Goal: Find specific page/section

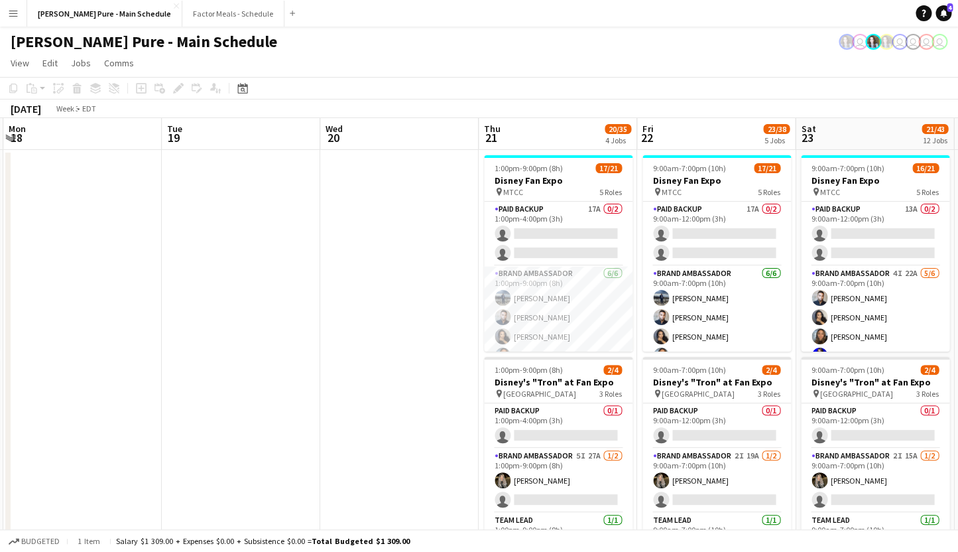
drag, startPoint x: 0, startPoint y: 0, endPoint x: 602, endPoint y: 151, distance: 620.1
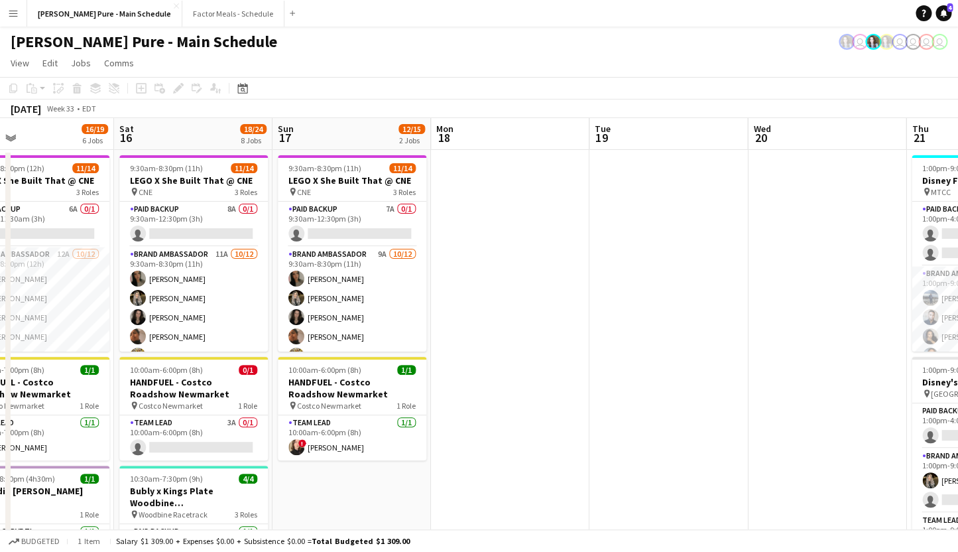
drag, startPoint x: 188, startPoint y: 232, endPoint x: 709, endPoint y: 158, distance: 526.6
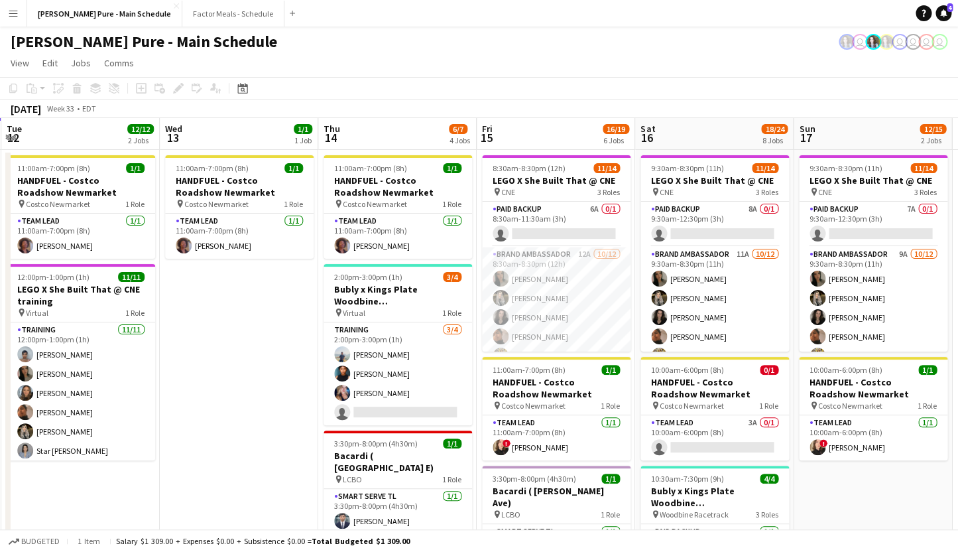
scroll to position [0, 310]
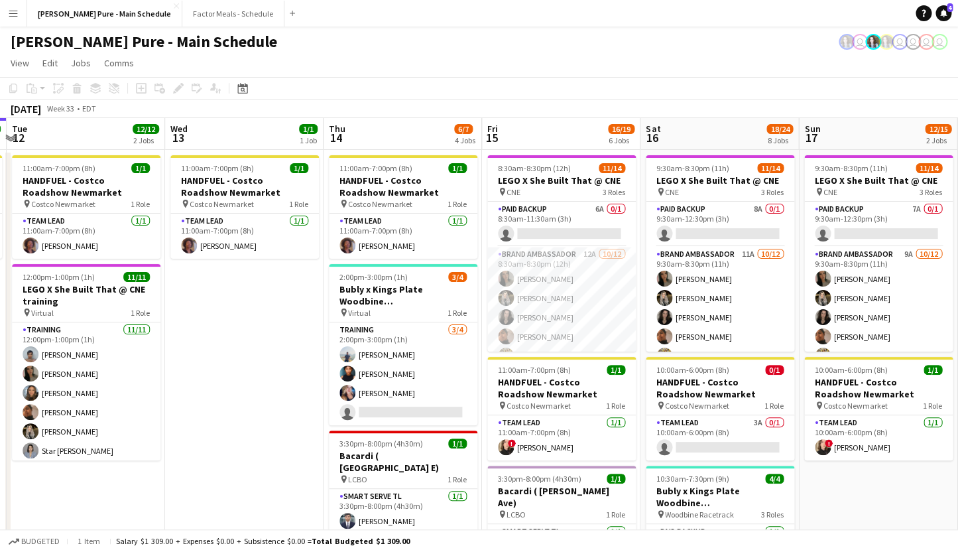
drag, startPoint x: 153, startPoint y: 226, endPoint x: 434, endPoint y: 182, distance: 284.0
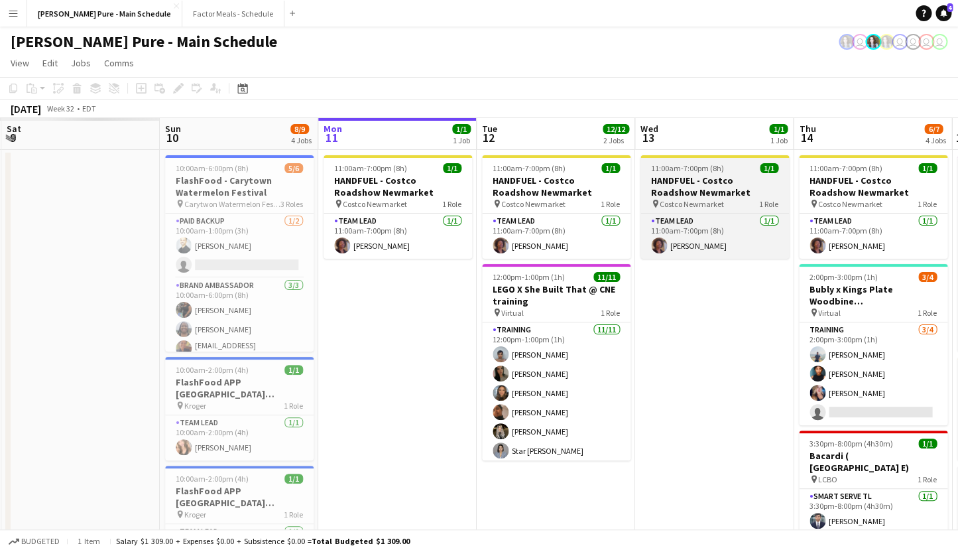
drag, startPoint x: 294, startPoint y: 251, endPoint x: 786, endPoint y: 166, distance: 498.8
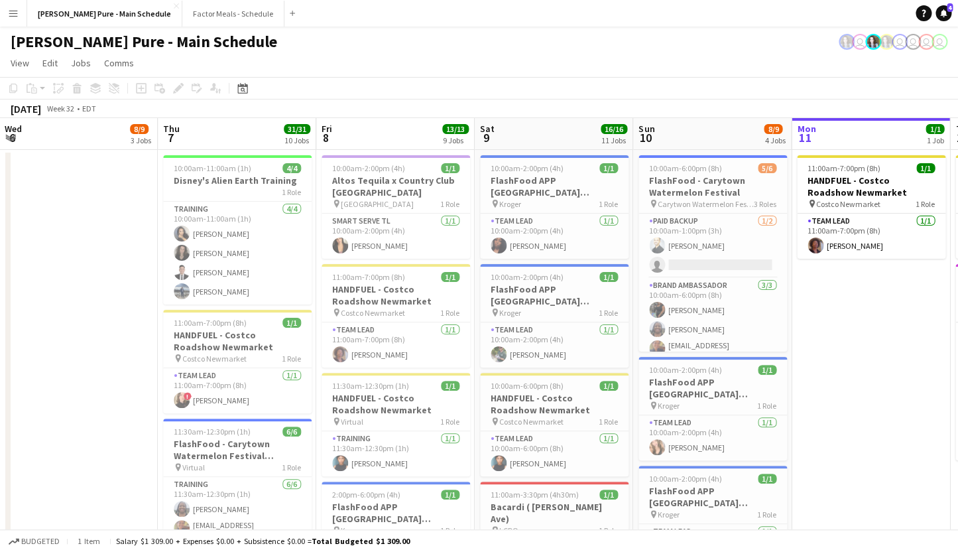
drag, startPoint x: 278, startPoint y: 257, endPoint x: 780, endPoint y: 178, distance: 508.3
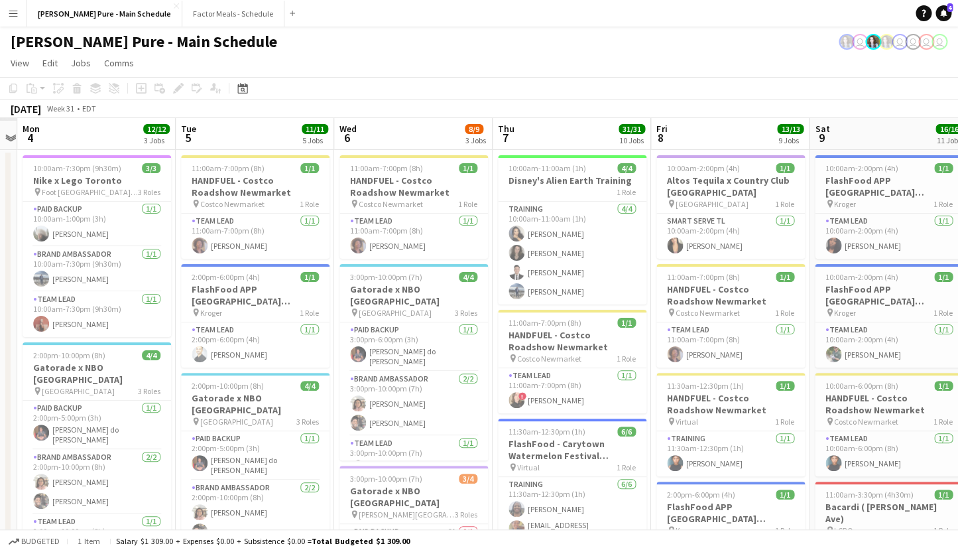
drag, startPoint x: 151, startPoint y: 243, endPoint x: 443, endPoint y: 216, distance: 293.8
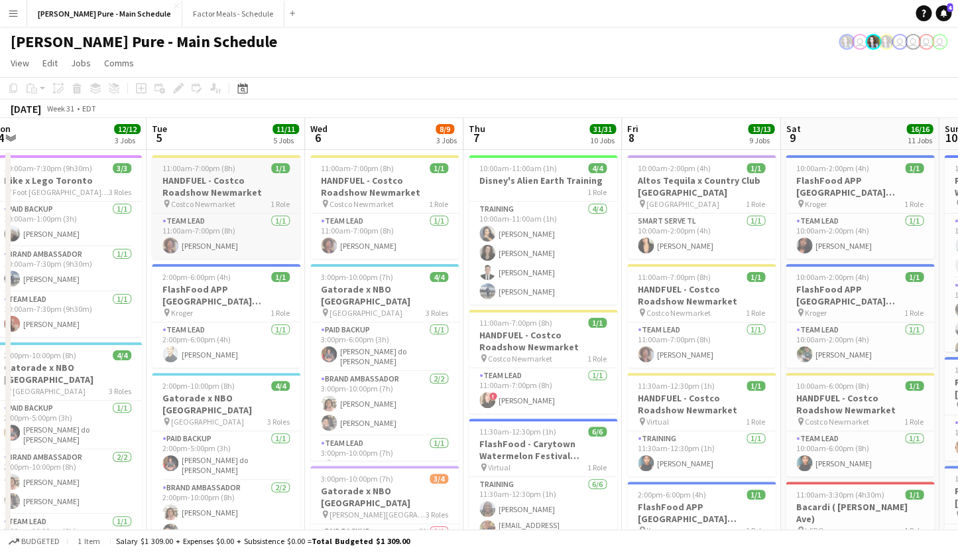
drag, startPoint x: 160, startPoint y: 278, endPoint x: 611, endPoint y: 208, distance: 456.5
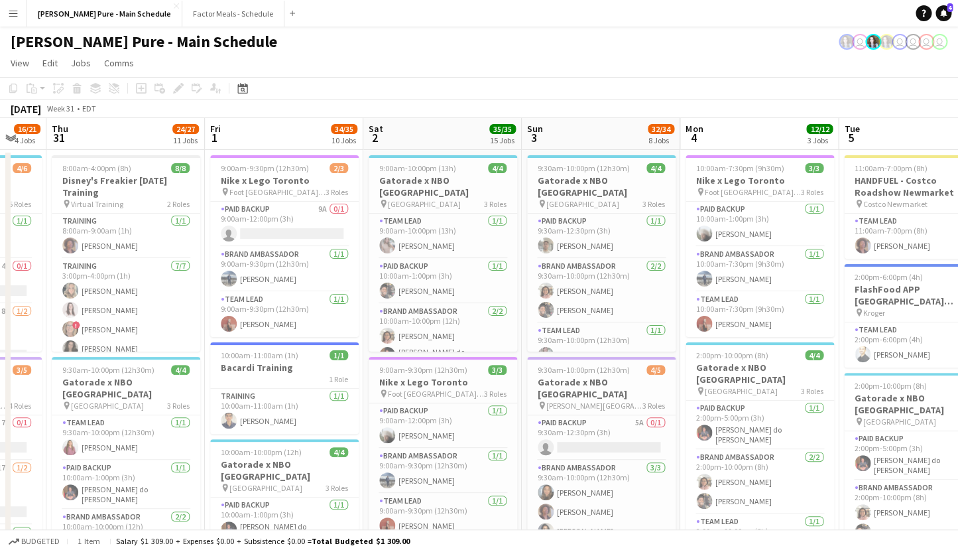
scroll to position [0, 273]
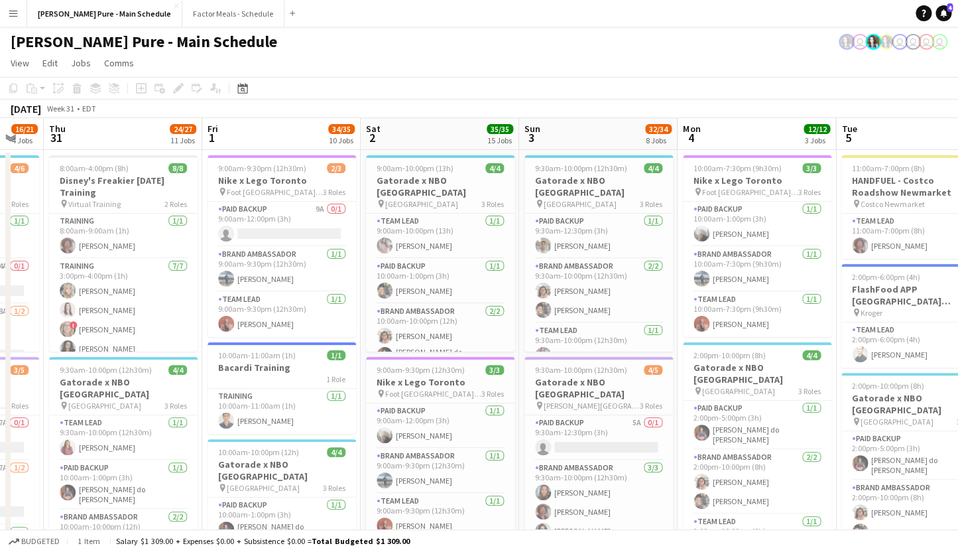
drag, startPoint x: 164, startPoint y: 282, endPoint x: 396, endPoint y: 260, distance: 232.5
click at [416, 162] on app-job-card "9:00am-10:00pm (13h) 4/4 Gatorade x NBO [GEOGRAPHIC_DATA] pin IGA Stadium 3 Rol…" at bounding box center [440, 253] width 149 height 196
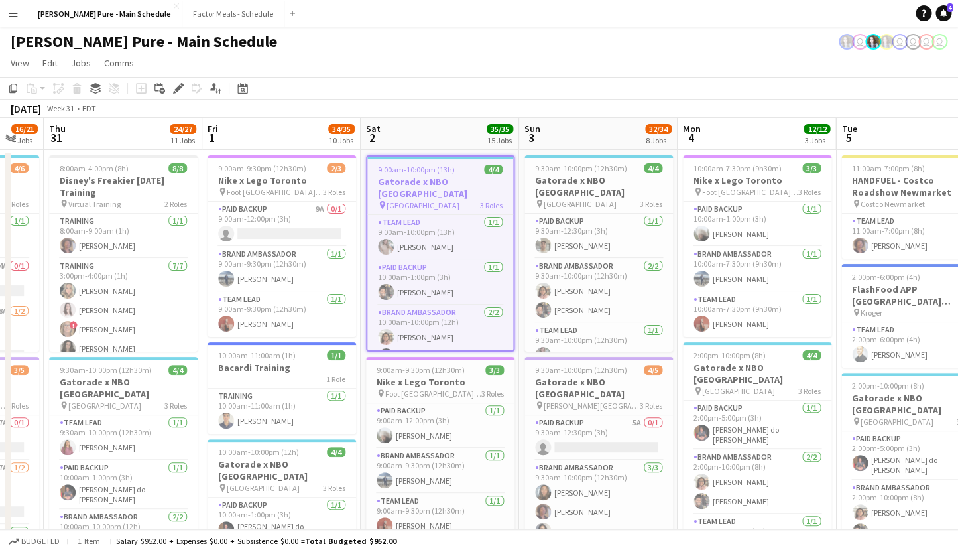
click at [406, 135] on app-board-header-date "Sat 2 35/35 15 Jobs" at bounding box center [440, 134] width 159 height 32
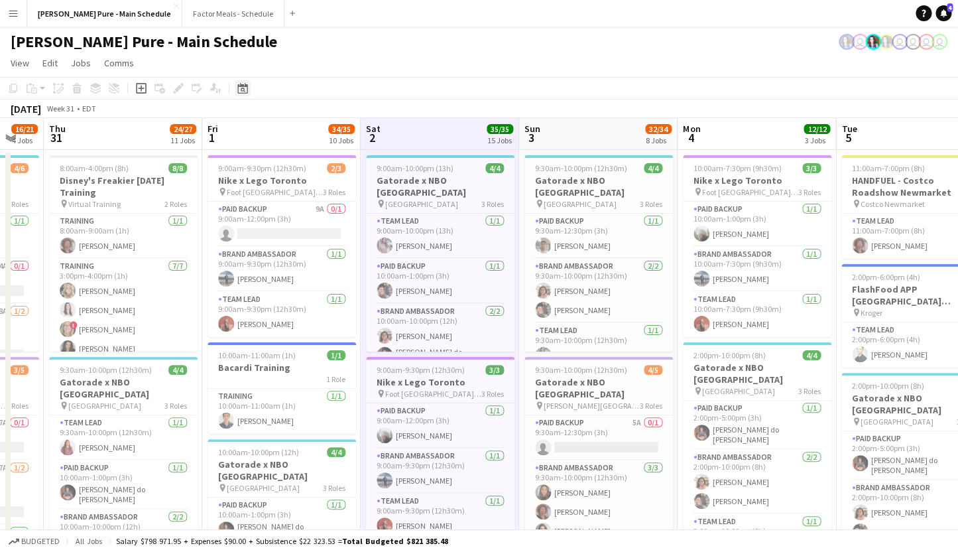
click at [239, 82] on div "Date picker" at bounding box center [243, 88] width 16 height 16
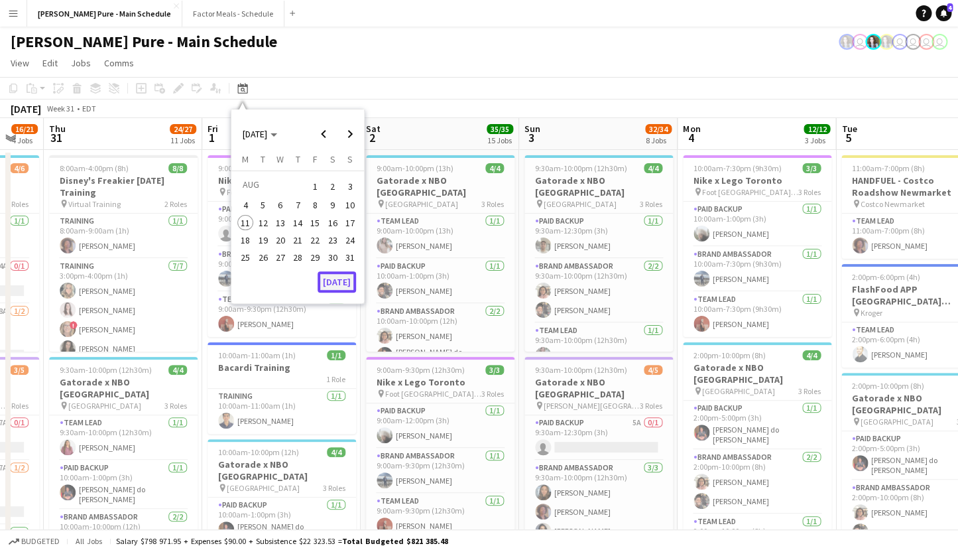
click at [338, 280] on button "[DATE]" at bounding box center [337, 281] width 38 height 21
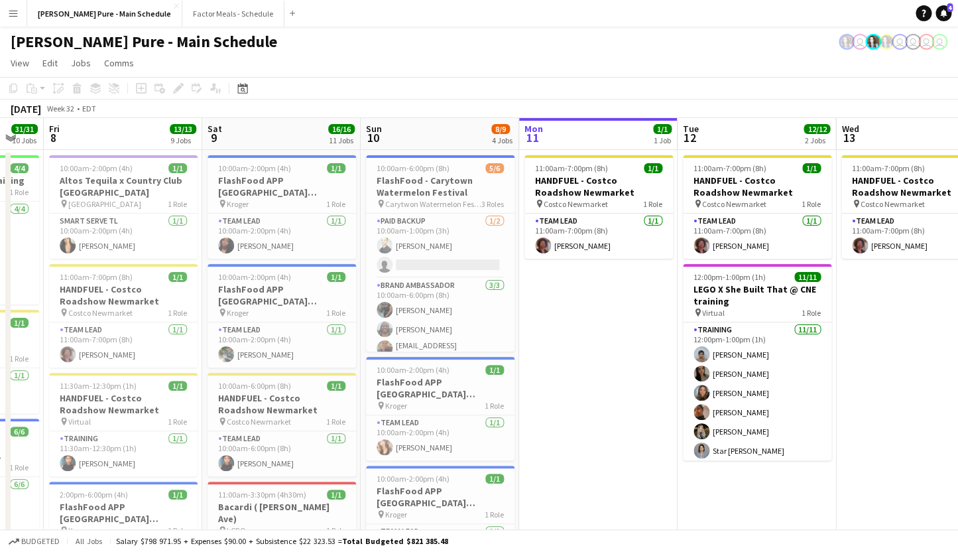
scroll to position [0, 456]
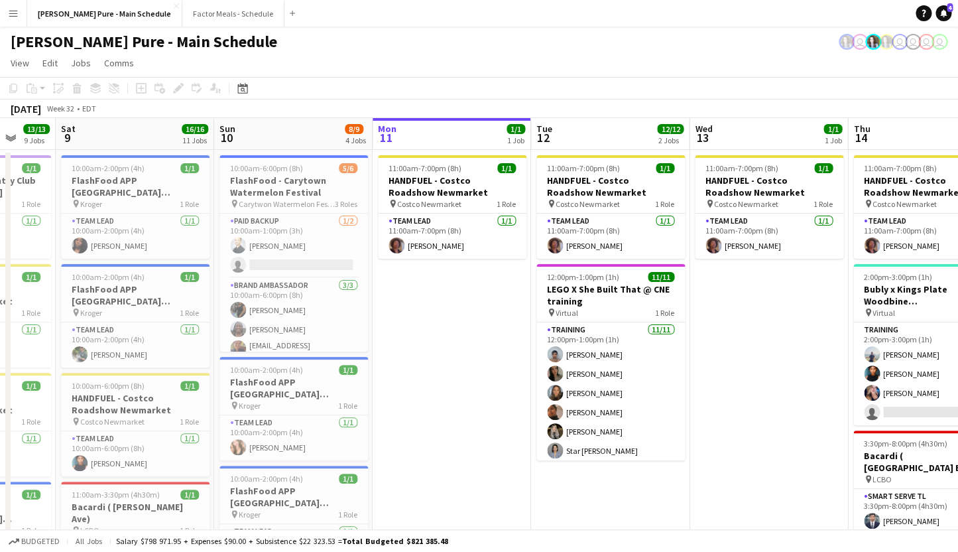
drag, startPoint x: 174, startPoint y: 263, endPoint x: 880, endPoint y: 57, distance: 735.3
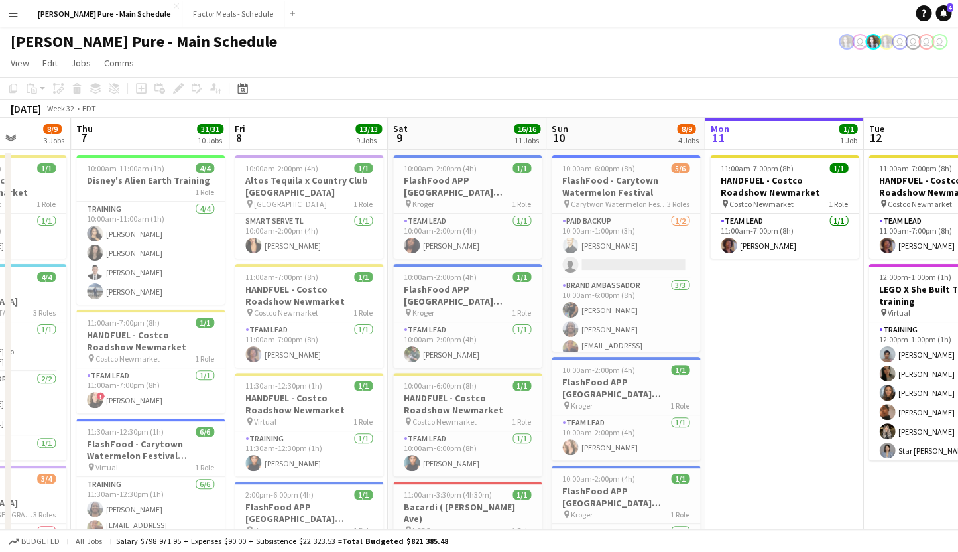
drag, startPoint x: 365, startPoint y: 162, endPoint x: 833, endPoint y: 90, distance: 473.8
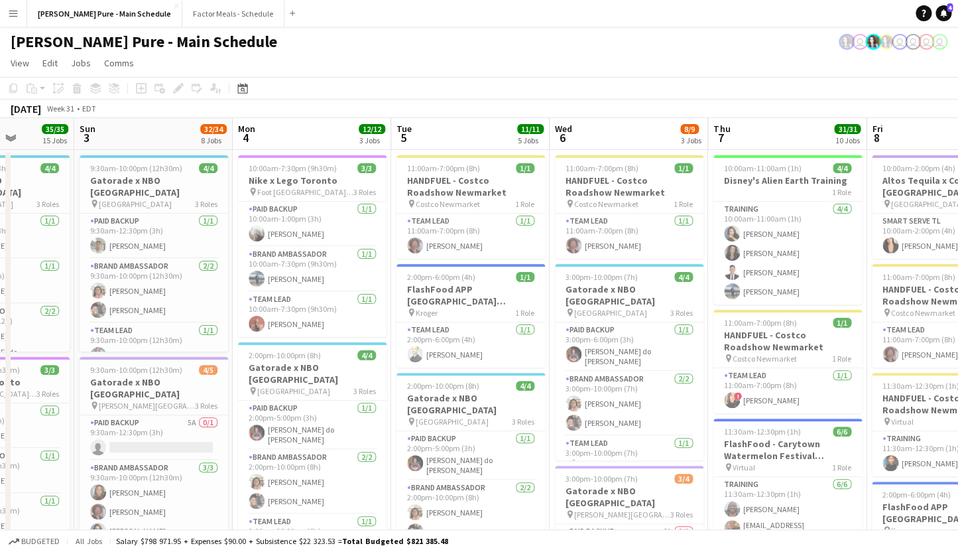
drag, startPoint x: 249, startPoint y: 226, endPoint x: 773, endPoint y: 149, distance: 529.0
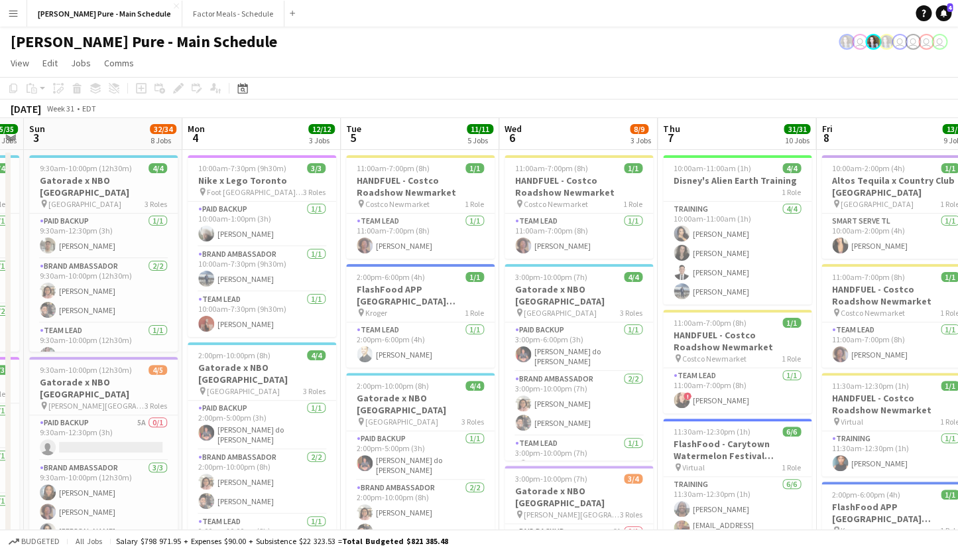
scroll to position [0, 296]
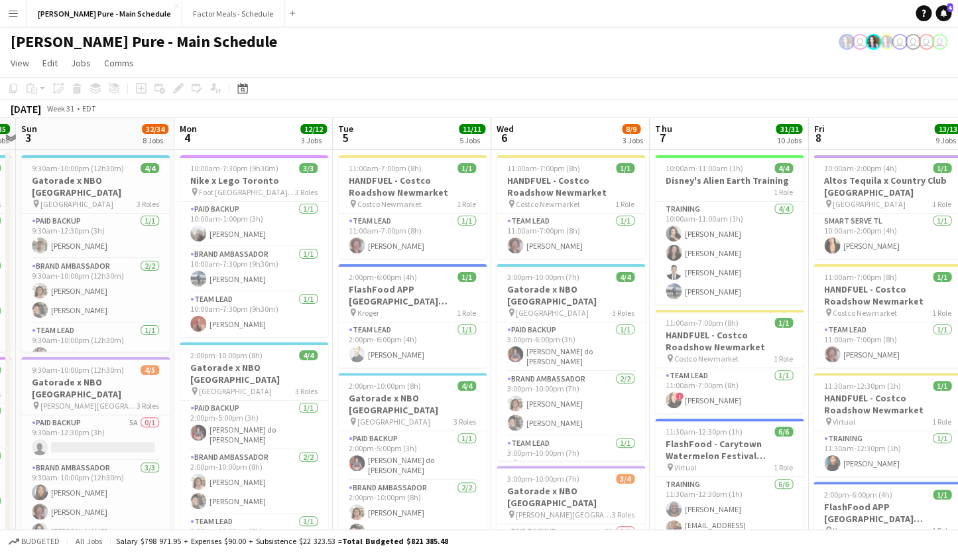
drag, startPoint x: 284, startPoint y: 209, endPoint x: 665, endPoint y: 156, distance: 384.4
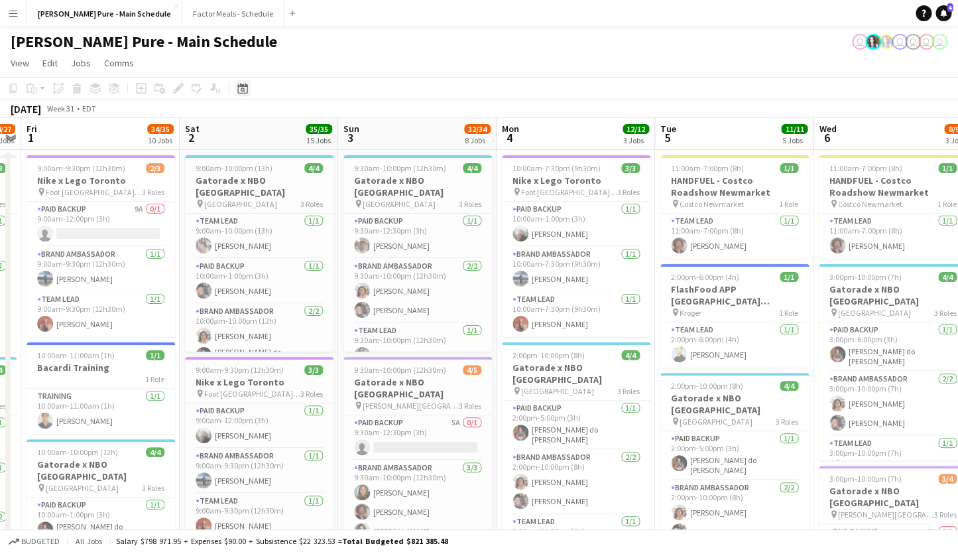
click at [240, 84] on icon "Date picker" at bounding box center [242, 88] width 11 height 11
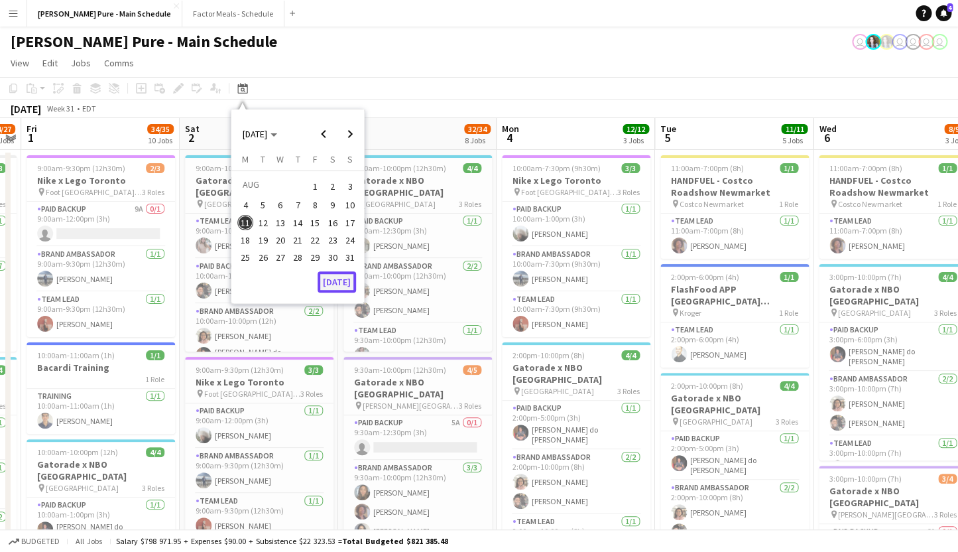
click at [337, 279] on button "[DATE]" at bounding box center [337, 281] width 38 height 21
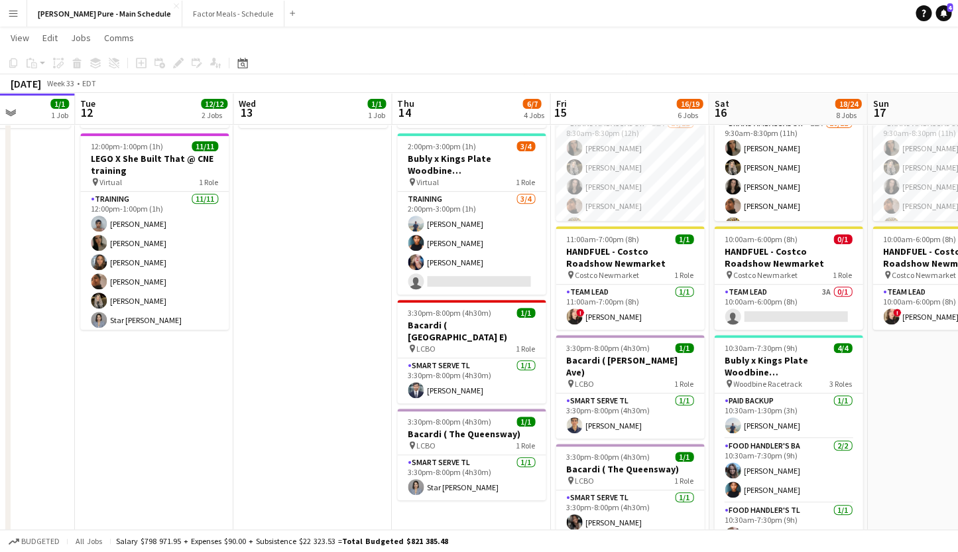
scroll to position [0, 598]
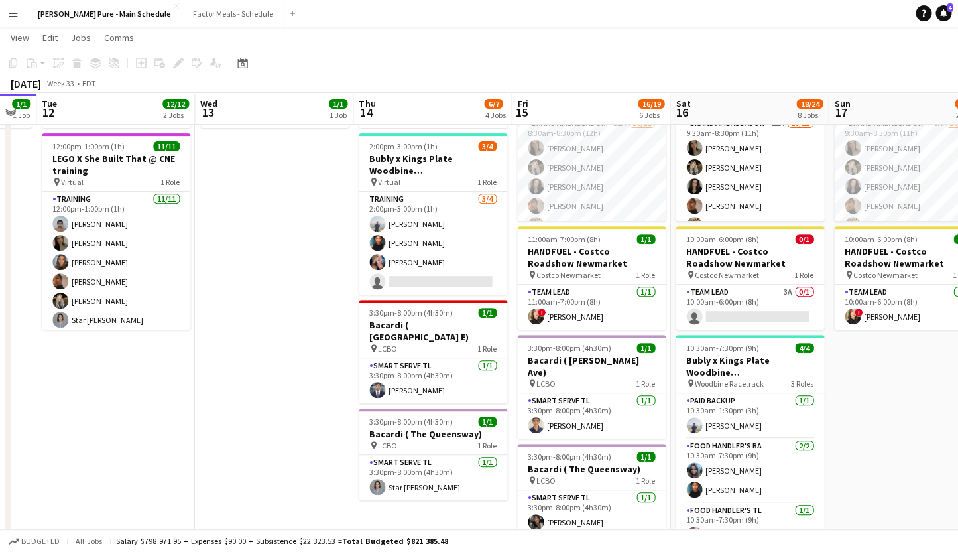
drag, startPoint x: 740, startPoint y: 302, endPoint x: 280, endPoint y: 356, distance: 462.8
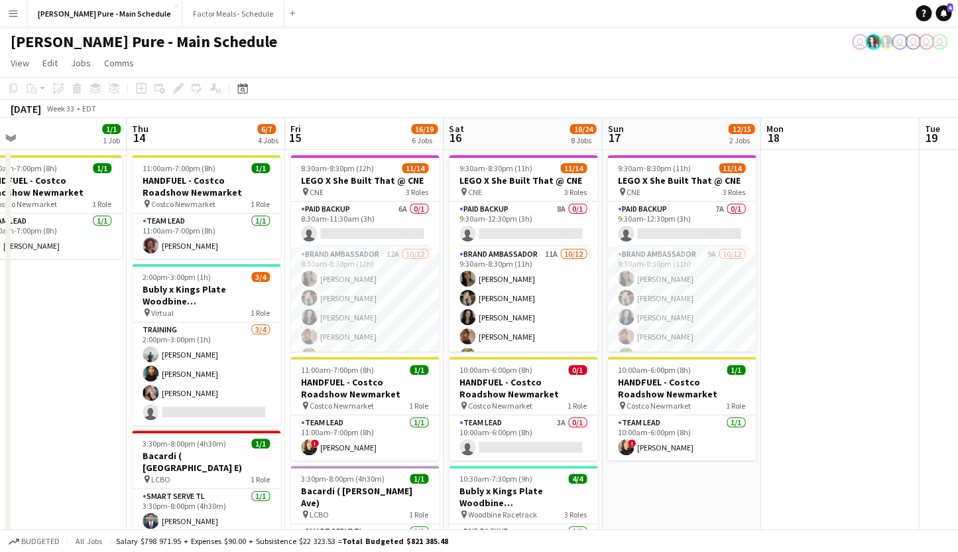
scroll to position [0, 520]
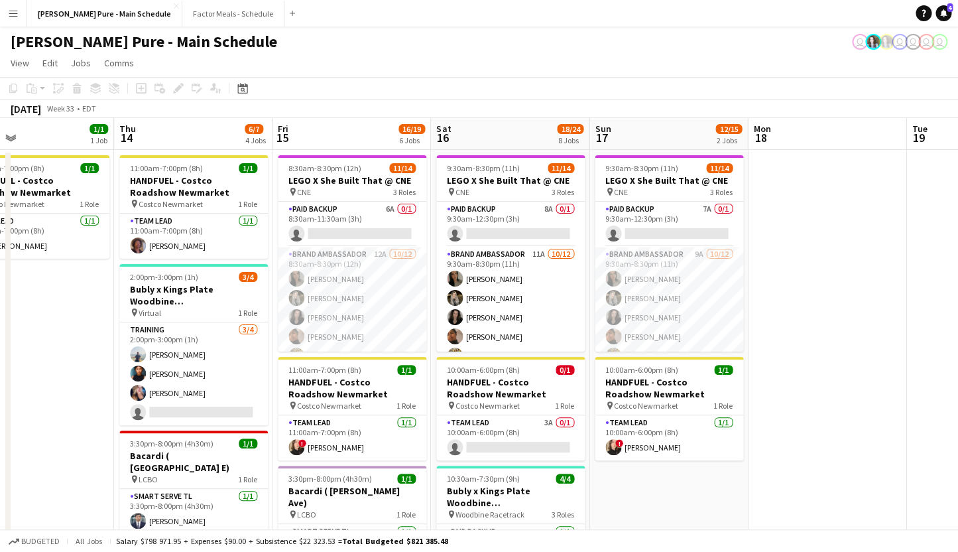
drag, startPoint x: 300, startPoint y: 360, endPoint x: 60, endPoint y: 340, distance: 241.6
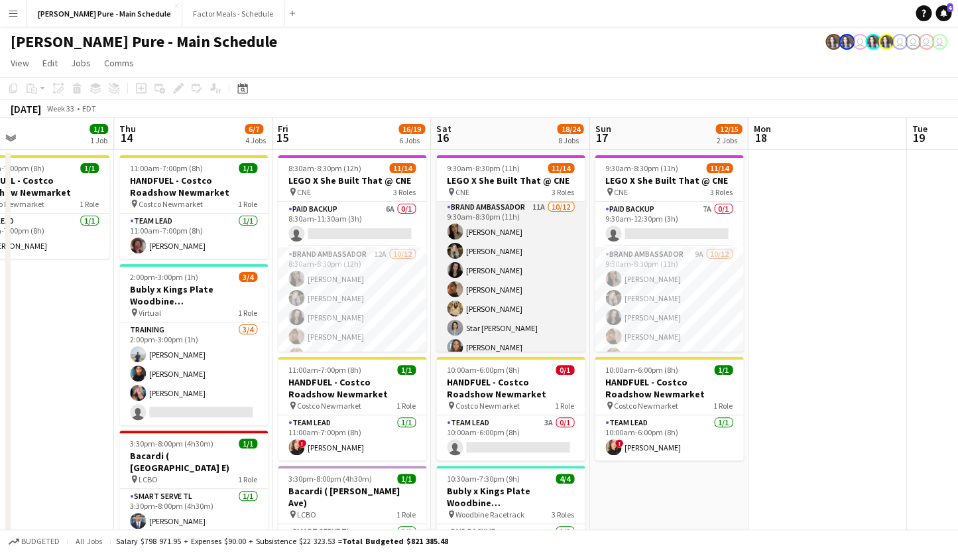
scroll to position [0, 0]
